Goal: Information Seeking & Learning: Learn about a topic

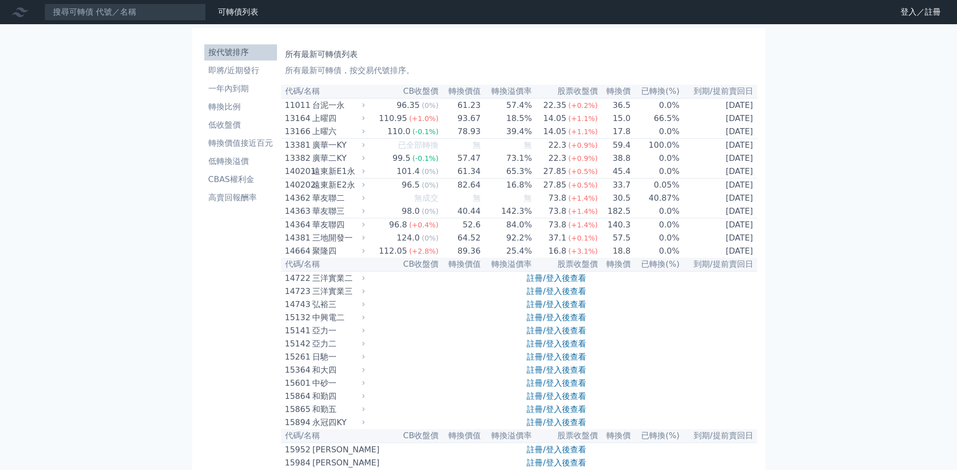
drag, startPoint x: 346, startPoint y: 1, endPoint x: 60, endPoint y: 113, distance: 307.5
click at [243, 15] on link "可轉債列表" at bounding box center [238, 12] width 40 height 10
click at [937, 13] on link "登入／註冊" at bounding box center [920, 12] width 56 height 16
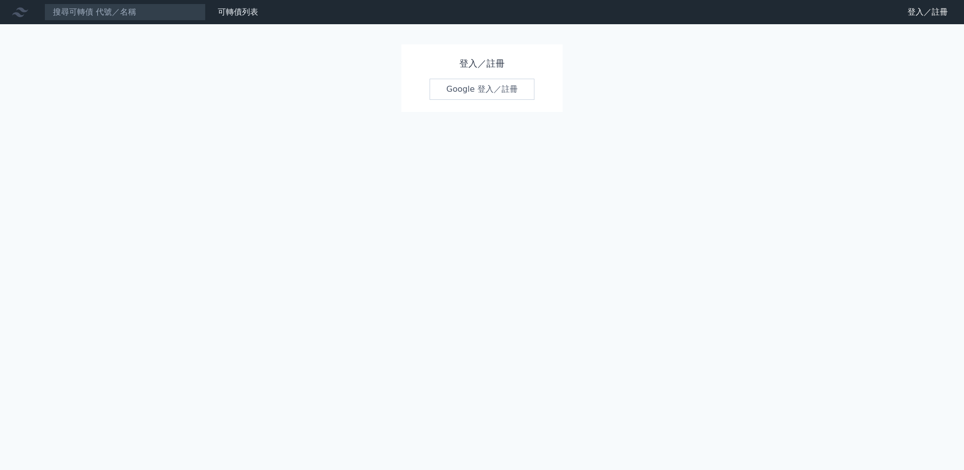
click at [459, 85] on link "Google 登入／註冊" at bounding box center [482, 89] width 105 height 21
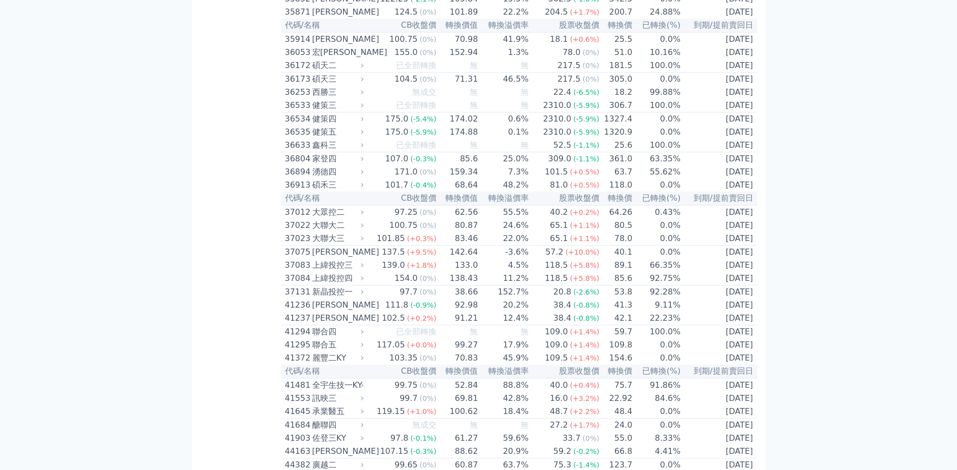
scroll to position [2320, 0]
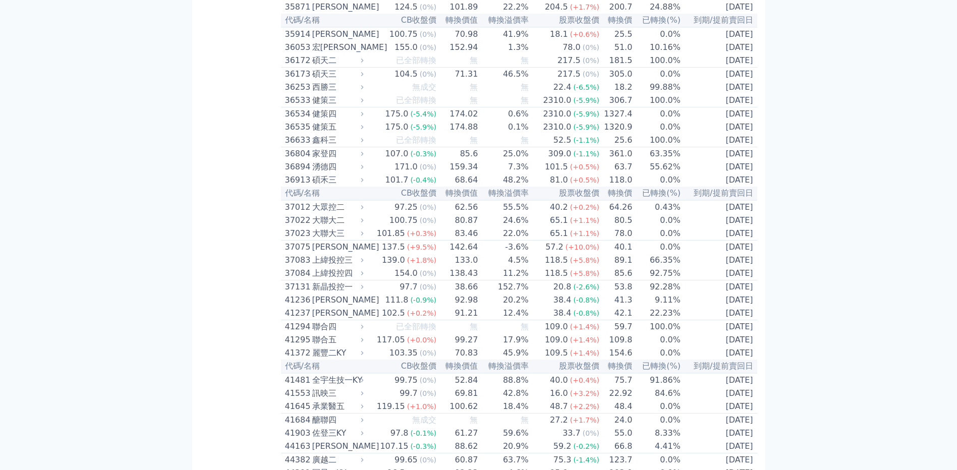
drag, startPoint x: 909, startPoint y: 1, endPoint x: 893, endPoint y: 98, distance: 98.7
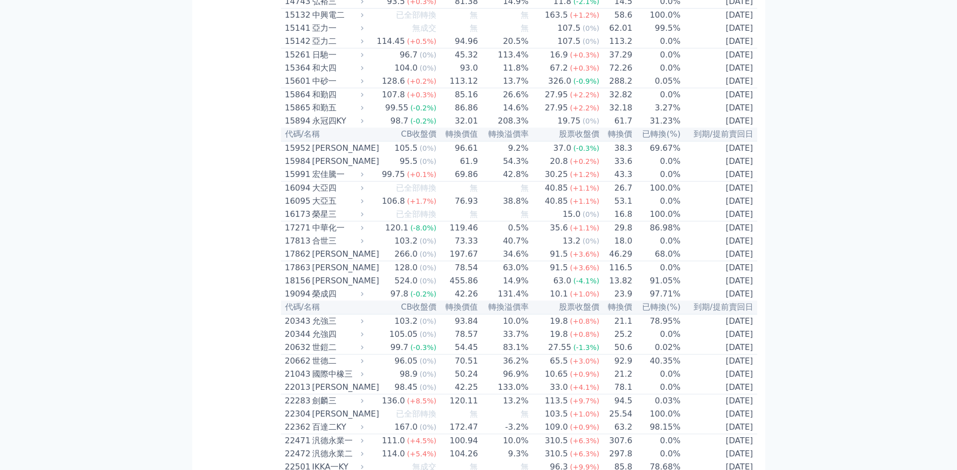
scroll to position [0, 0]
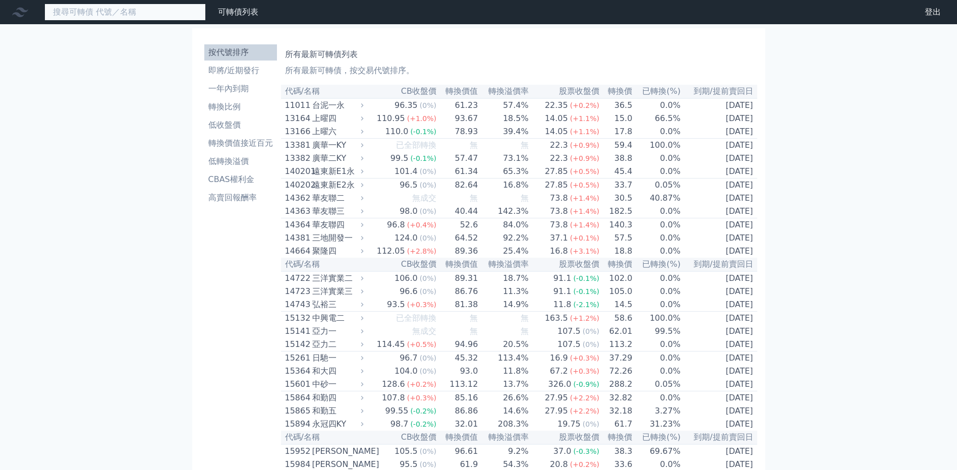
click at [113, 13] on input at bounding box center [124, 12] width 161 height 17
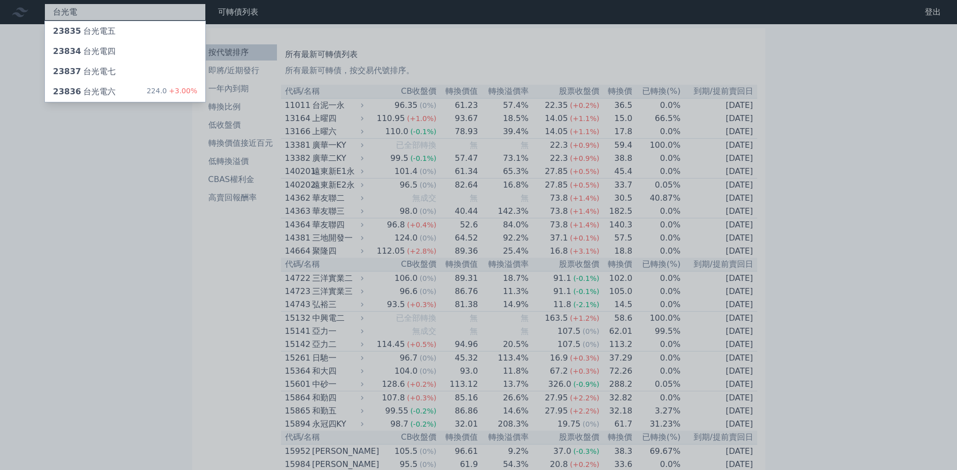
type input "台光電"
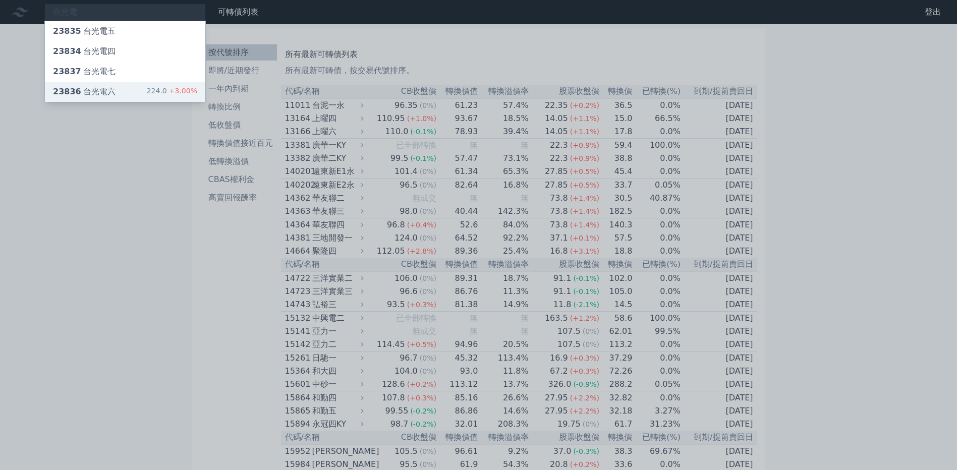
click at [124, 89] on div "23836 台光電六 224.0 +3.00%" at bounding box center [125, 92] width 160 height 20
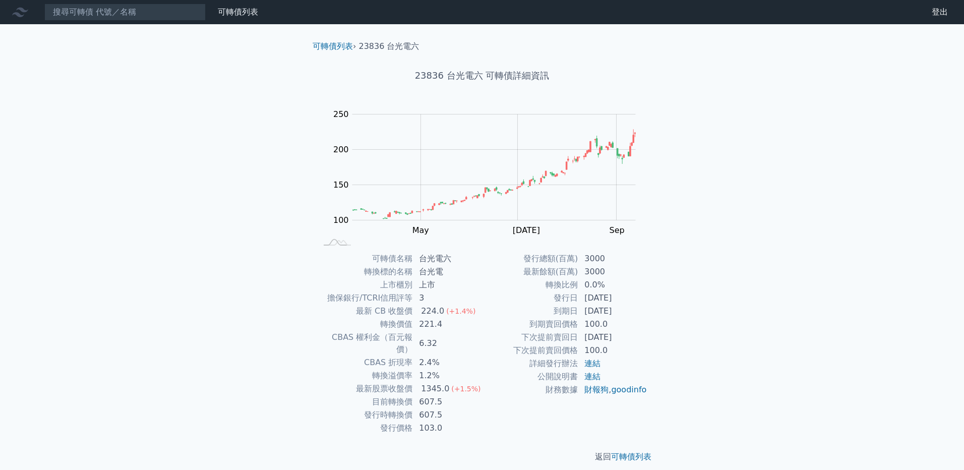
click at [609, 451] on p "返回 可轉債列表" at bounding box center [482, 457] width 355 height 12
click at [628, 452] on link "可轉債列表" at bounding box center [631, 457] width 40 height 10
